Goal: Task Accomplishment & Management: Complete application form

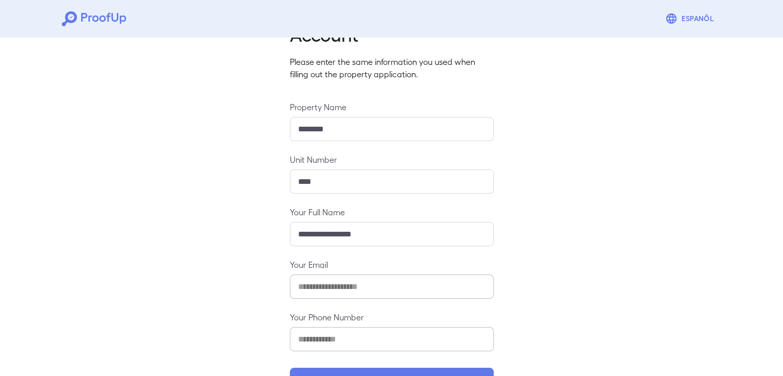
scroll to position [73, 0]
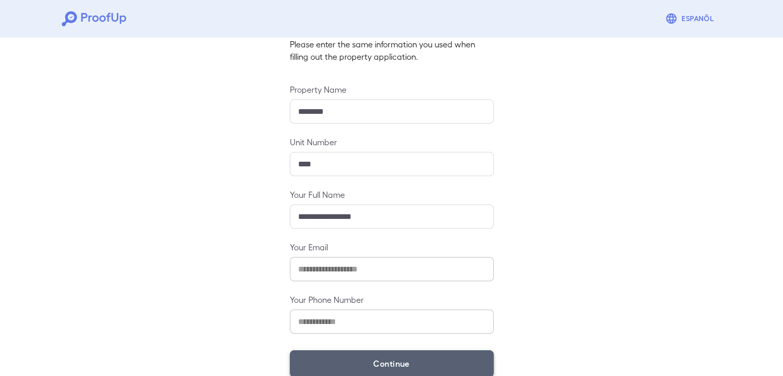
click at [404, 354] on button "Continue" at bounding box center [392, 363] width 204 height 27
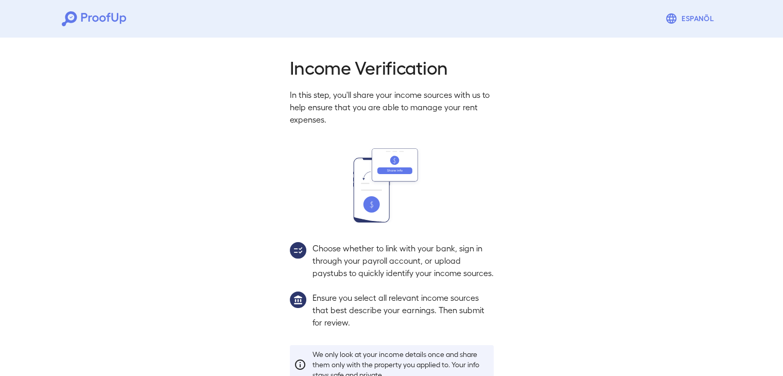
scroll to position [76, 0]
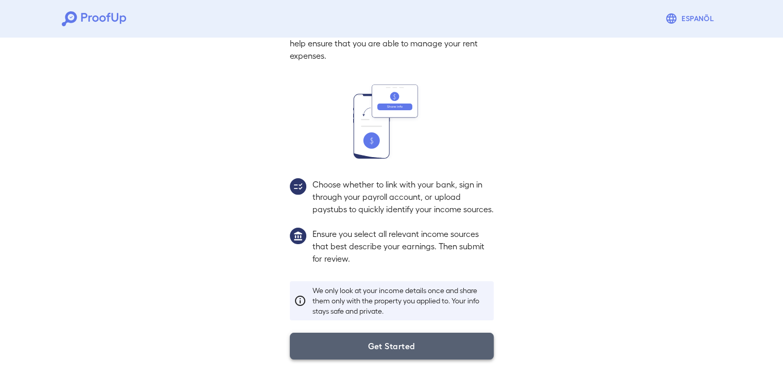
click at [386, 345] on button "Get Started" at bounding box center [392, 346] width 204 height 27
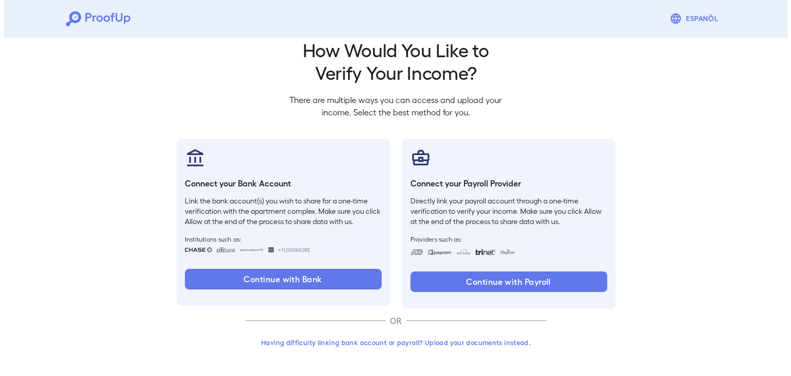
scroll to position [18, 0]
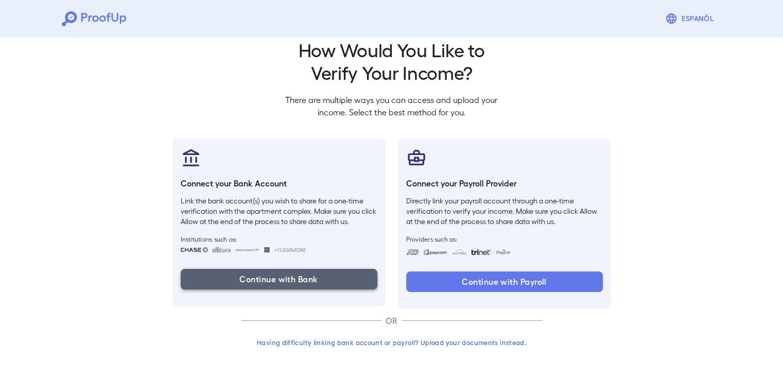
click at [274, 288] on button "Continue with Bank" at bounding box center [279, 279] width 197 height 21
click at [284, 286] on button "Continue with Bank" at bounding box center [279, 279] width 197 height 21
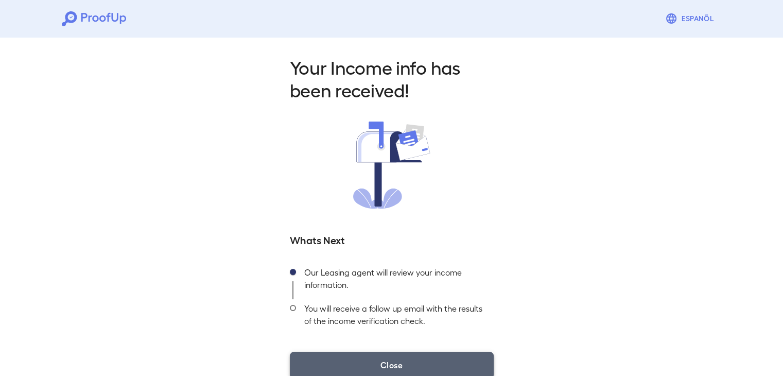
click at [371, 360] on button "Close" at bounding box center [392, 365] width 204 height 27
click at [400, 368] on button "Close" at bounding box center [392, 365] width 204 height 27
